Goal: Information Seeking & Learning: Learn about a topic

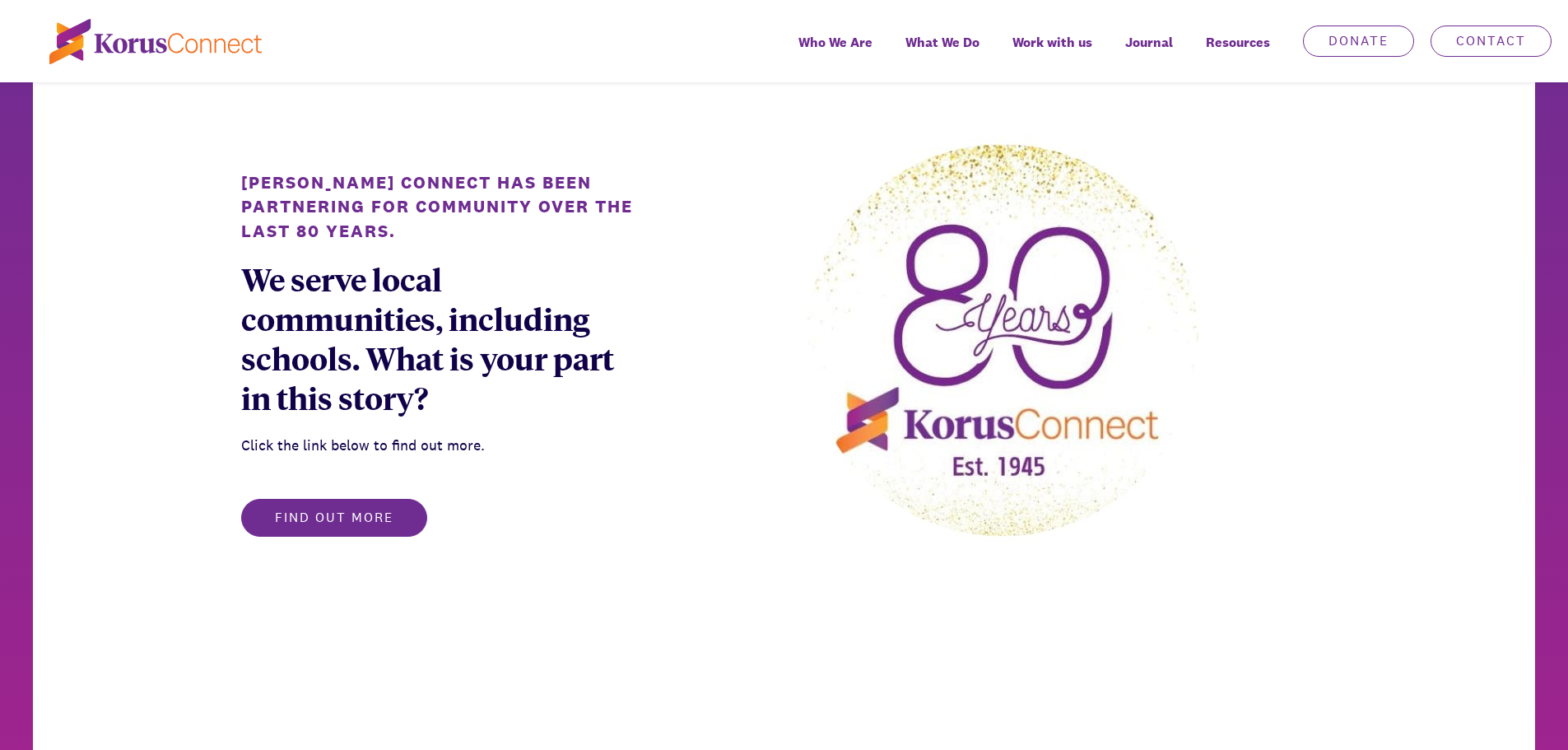
scroll to position [1010, 0]
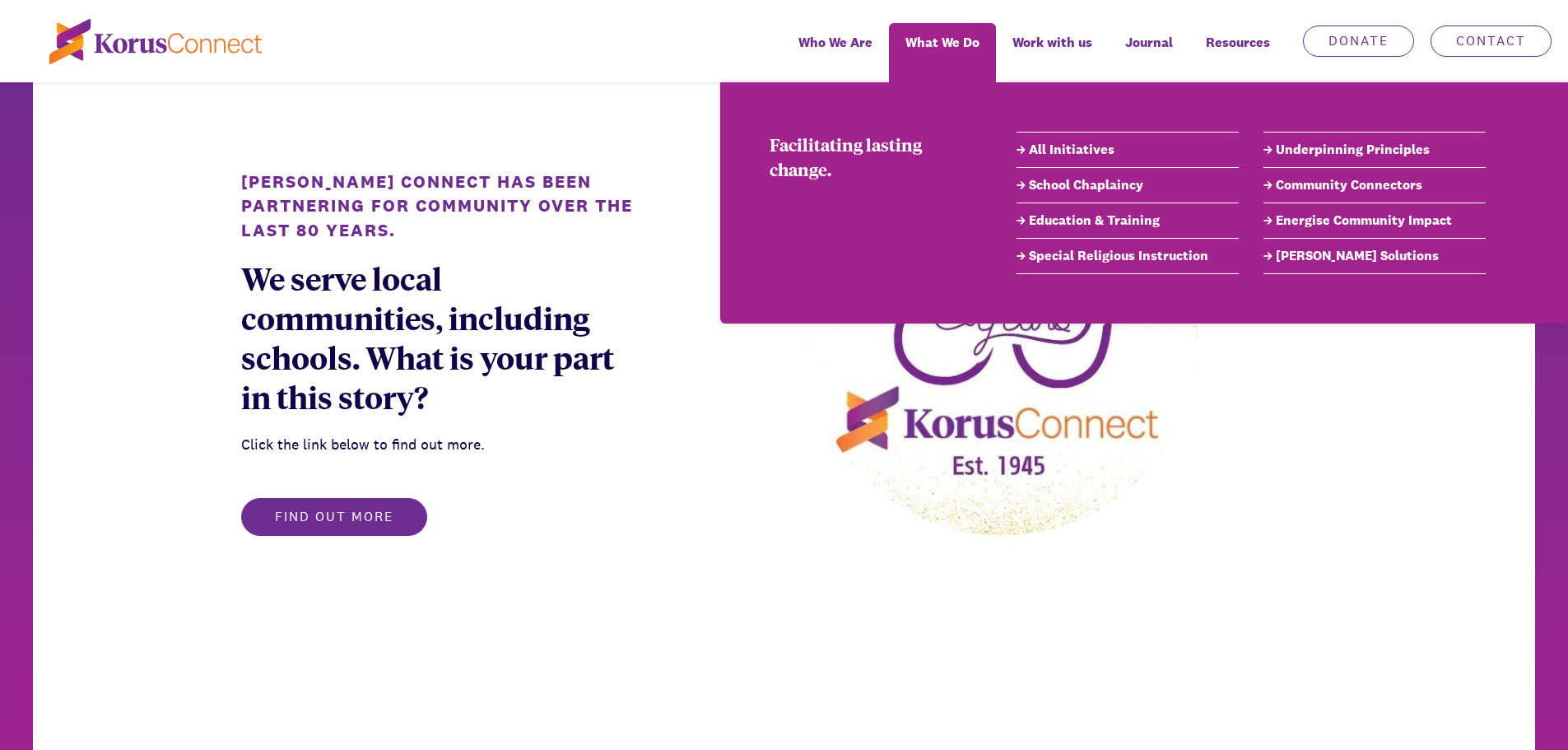
click at [1082, 219] on link "Education & Training" at bounding box center [1127, 221] width 222 height 20
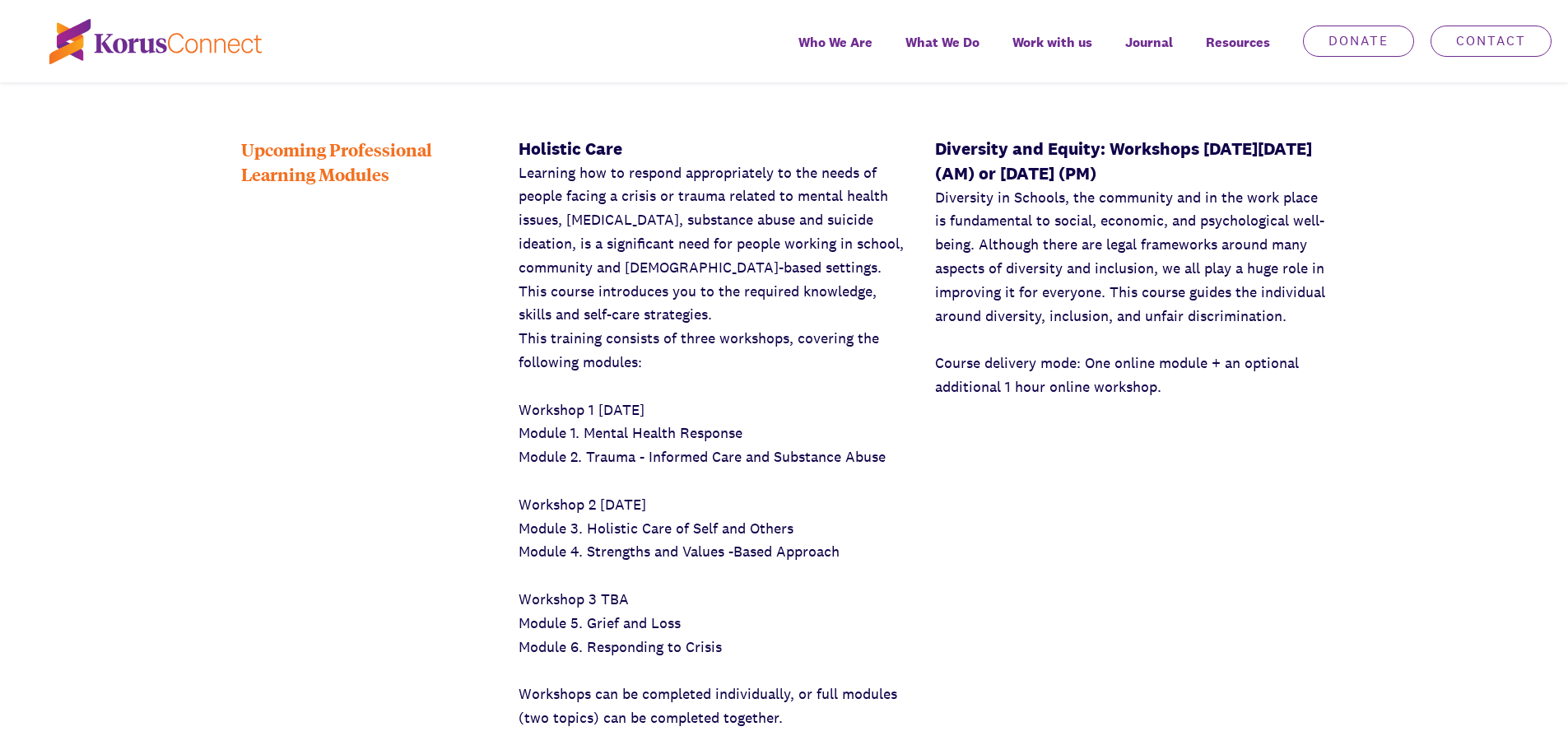
scroll to position [1315, 0]
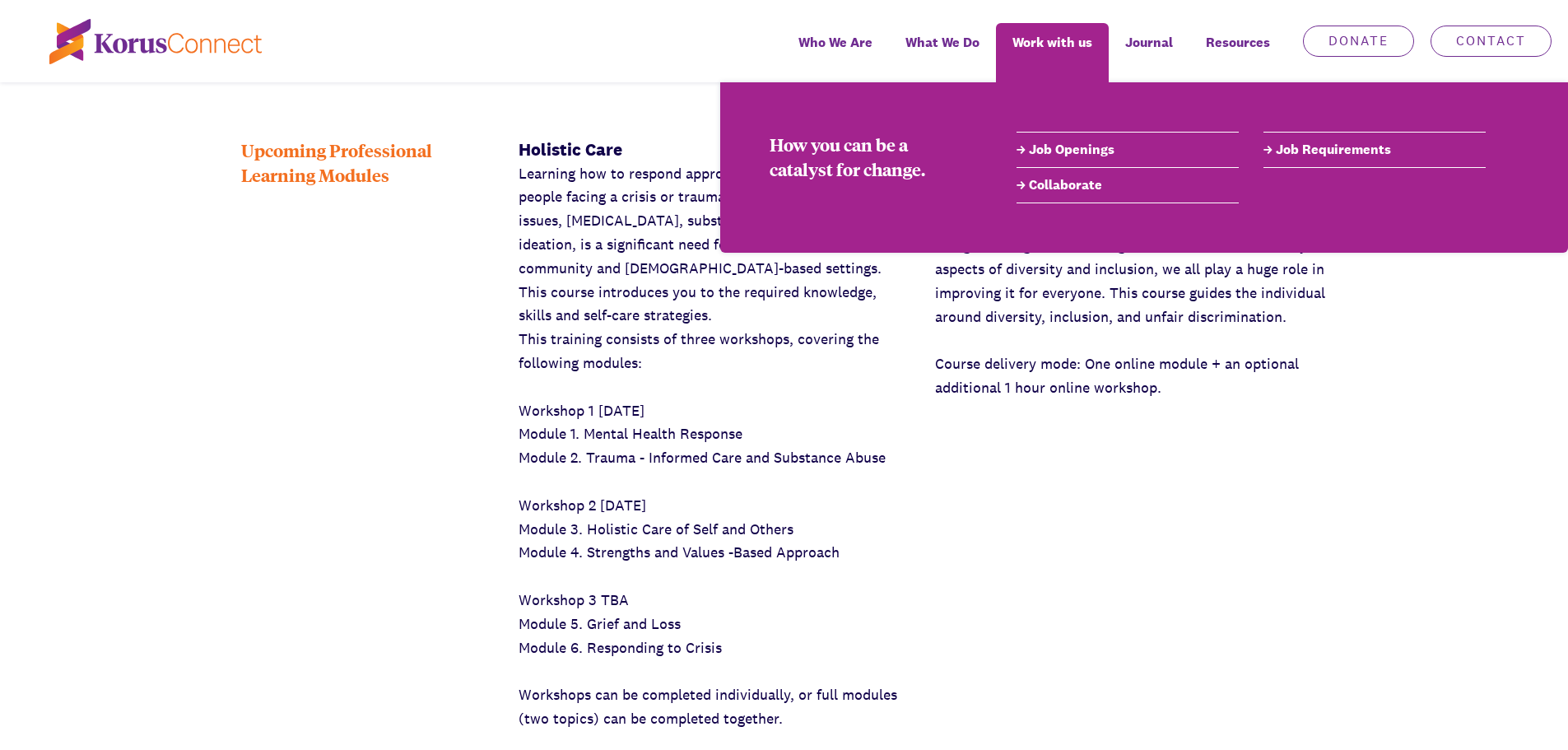
click at [1071, 149] on link "Job Openings" at bounding box center [1127, 150] width 222 height 20
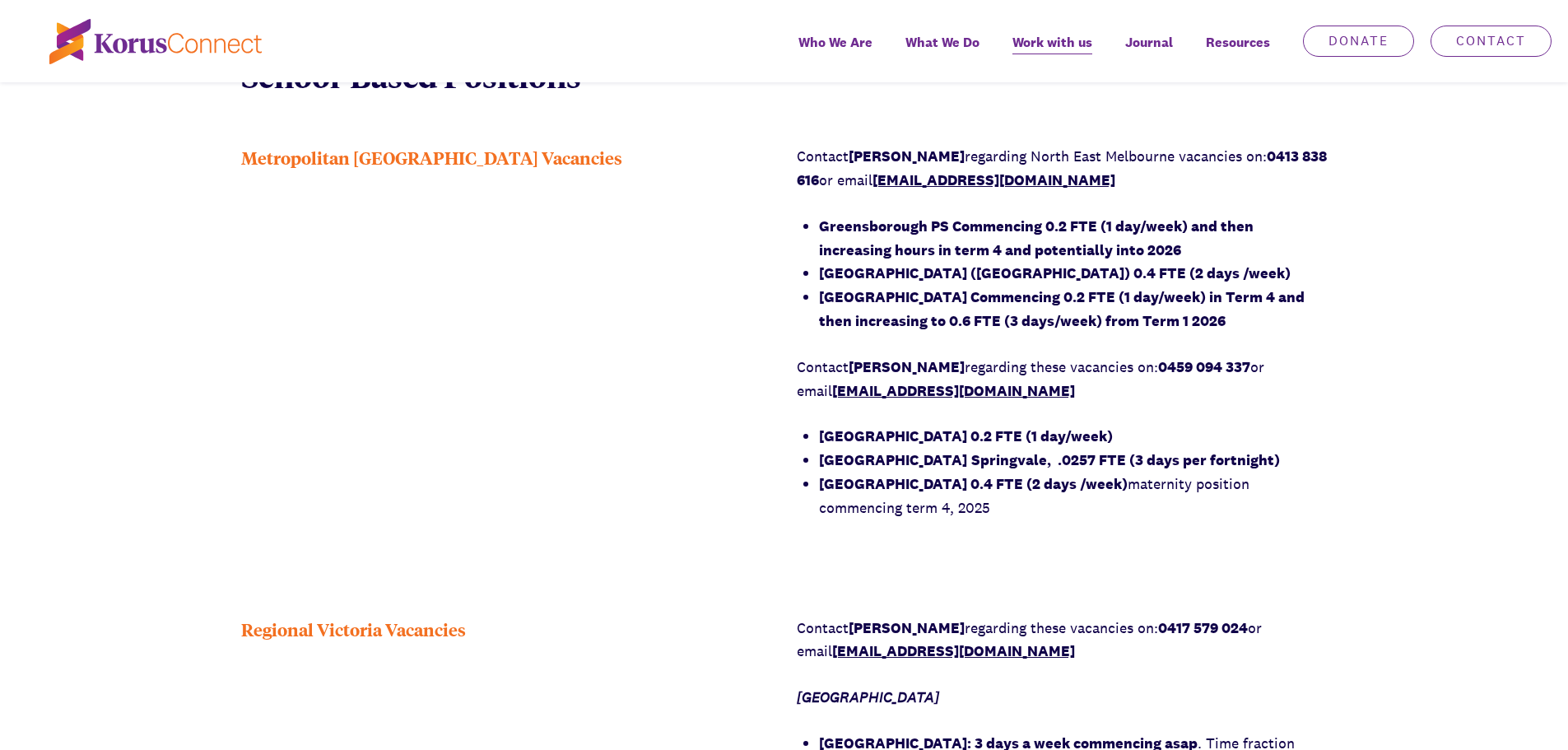
scroll to position [1255, 0]
drag, startPoint x: 755, startPoint y: 566, endPoint x: 733, endPoint y: 477, distance: 91.7
click at [733, 477] on div "Opportunities to Impact School and Local Communities Are you called to make a d…" at bounding box center [784, 660] width 1568 height 2583
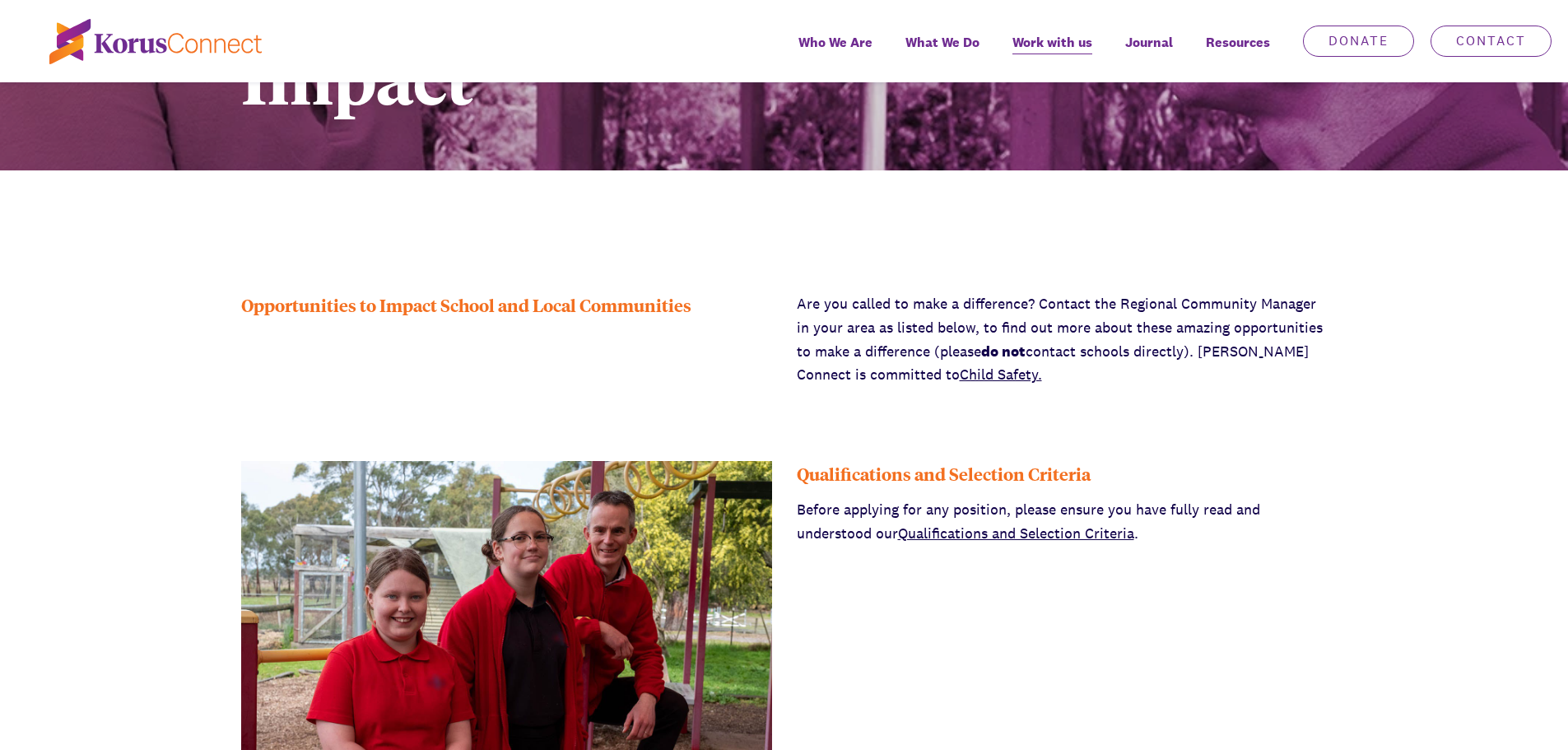
scroll to position [318, 0]
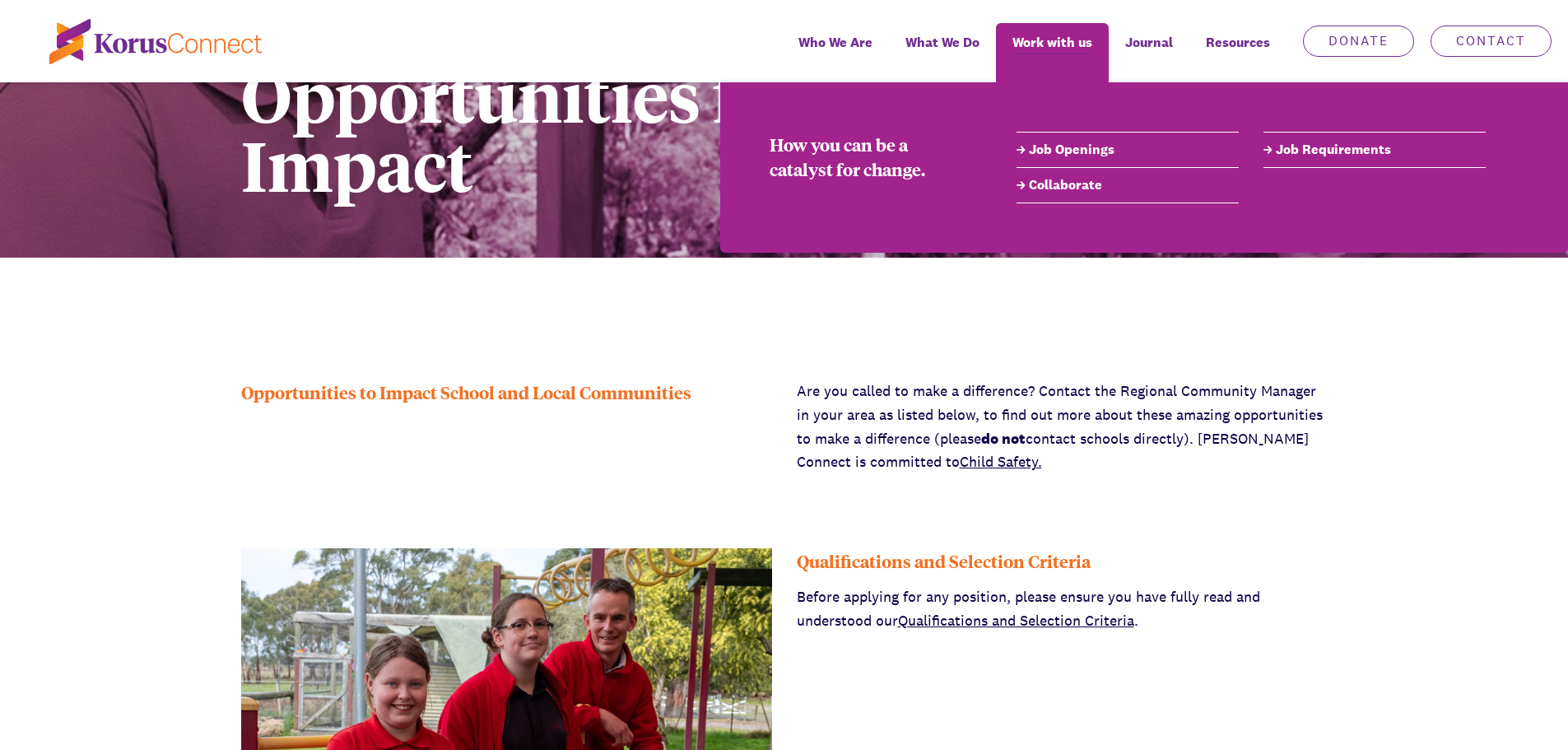
click at [1294, 150] on link "Job Requirements" at bounding box center [1374, 150] width 222 height 20
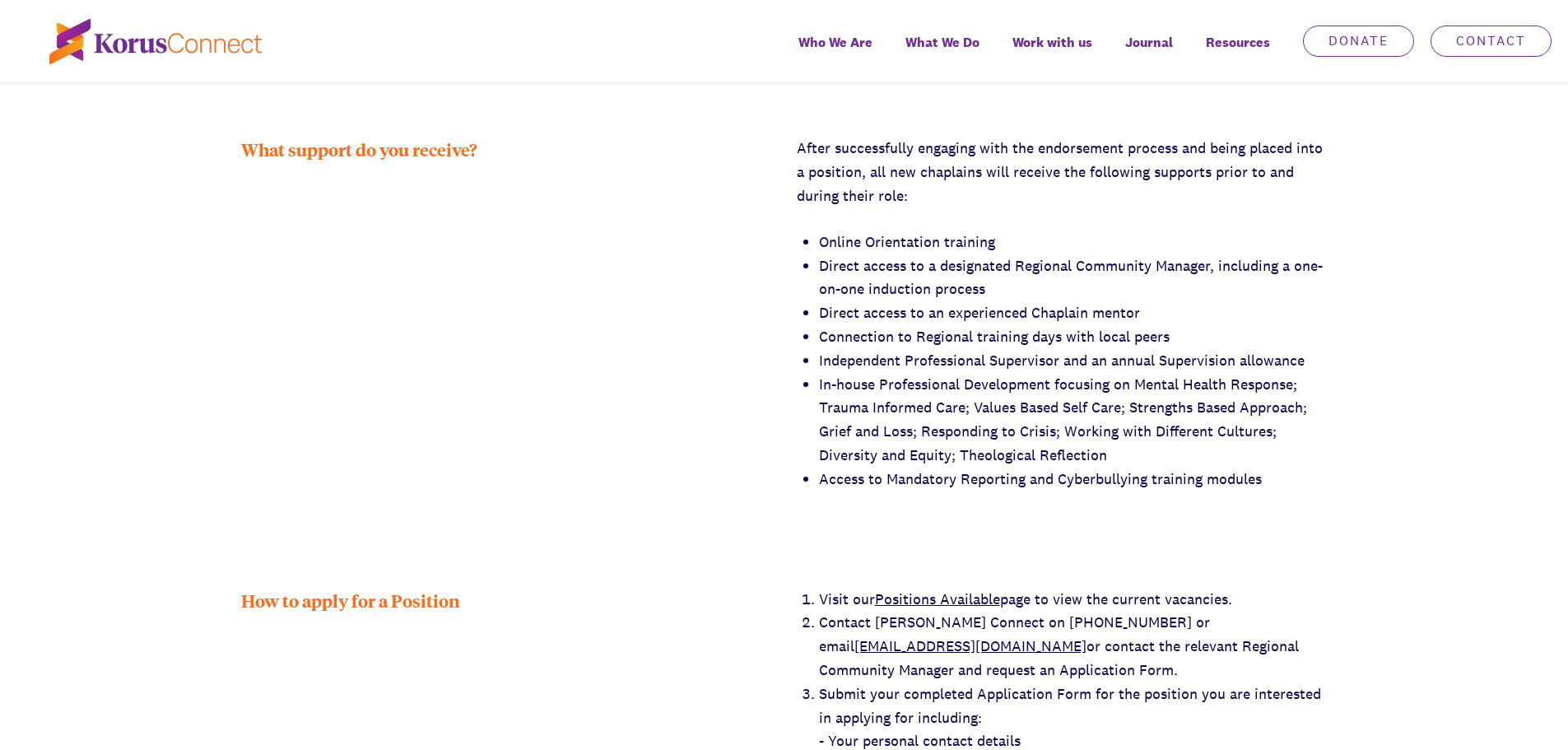
scroll to position [2460, 0]
